Goal: Find specific page/section: Find specific page/section

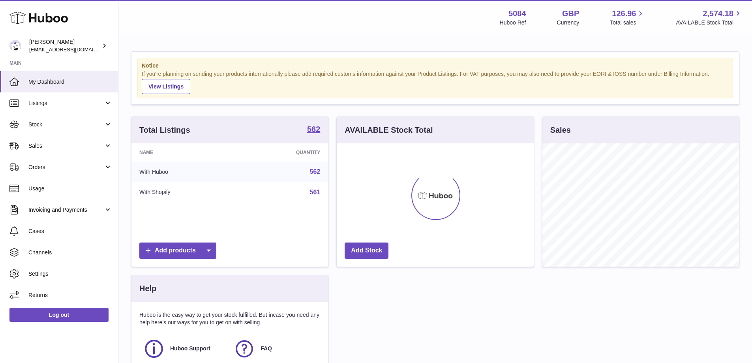
scroll to position [123, 197]
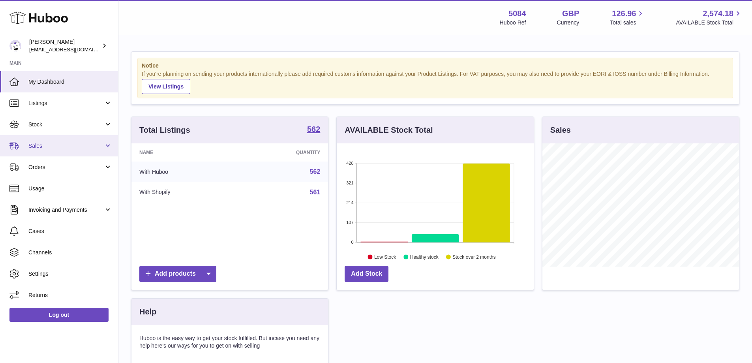
click at [62, 146] on span "Sales" at bounding box center [65, 145] width 75 height 7
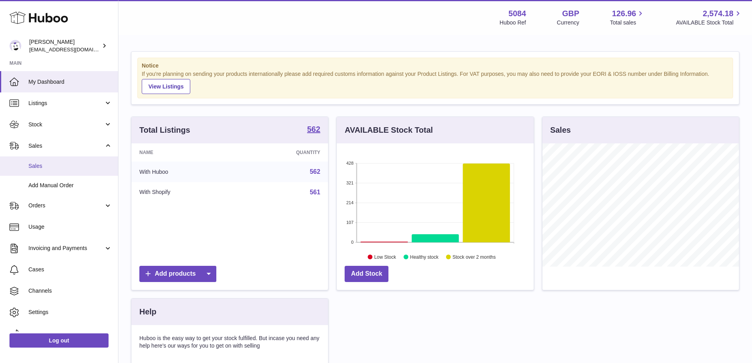
click at [56, 167] on span "Sales" at bounding box center [70, 165] width 84 height 7
